Goal: Task Accomplishment & Management: Use online tool/utility

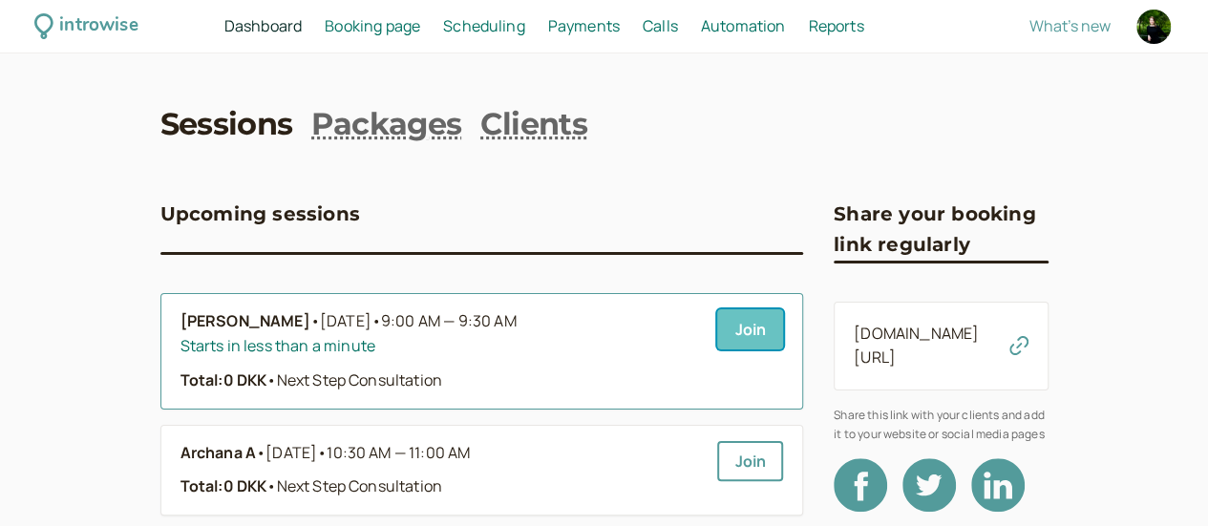
click at [717, 338] on link "Join" at bounding box center [750, 329] width 66 height 40
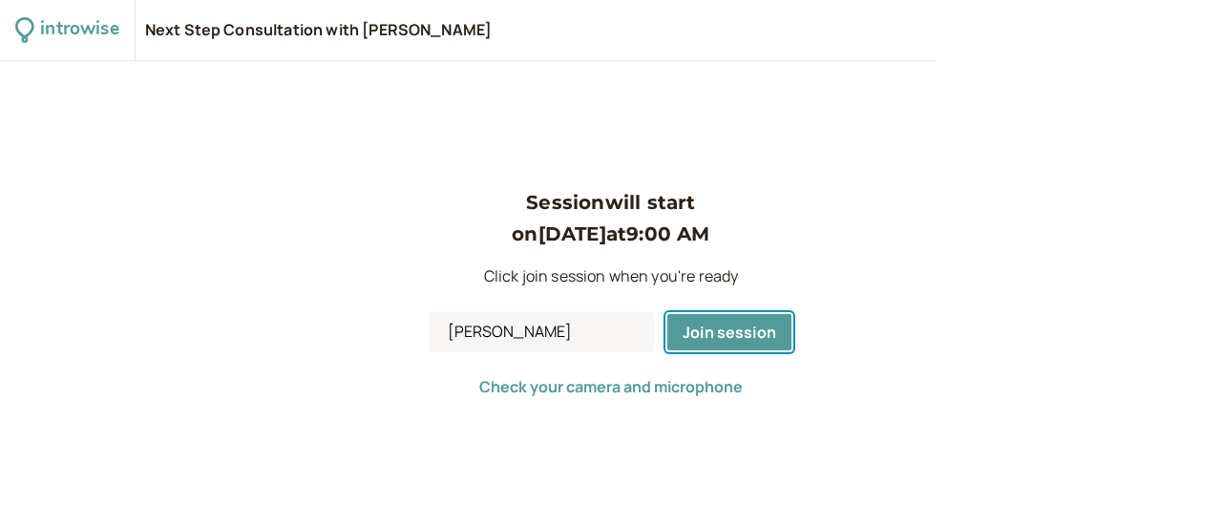
click at [703, 338] on span "Join session" at bounding box center [730, 332] width 94 height 21
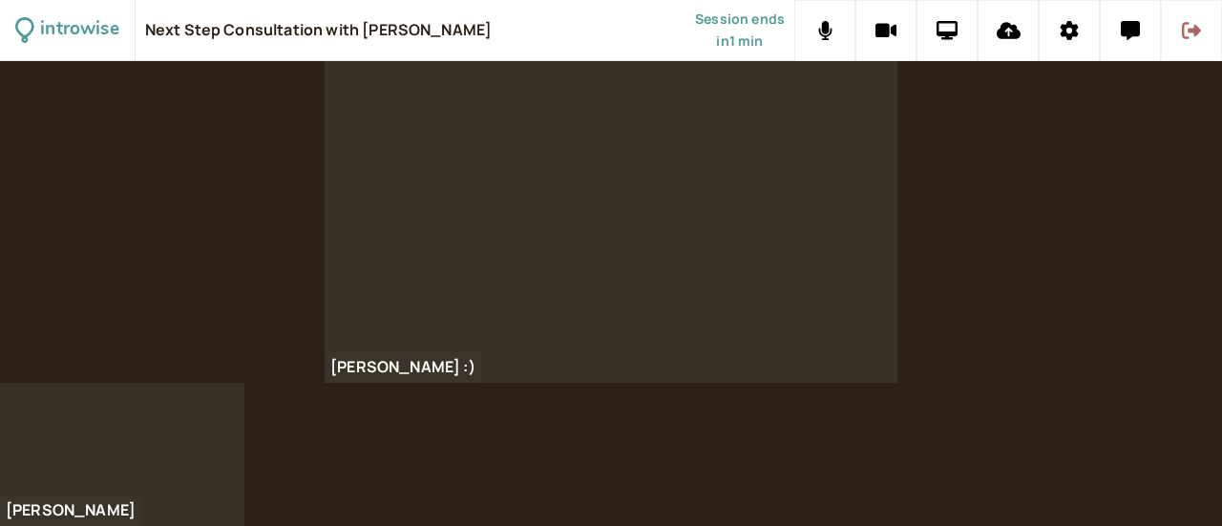
click at [1195, 25] on icon at bounding box center [1191, 30] width 19 height 19
